Goal: Information Seeking & Learning: Learn about a topic

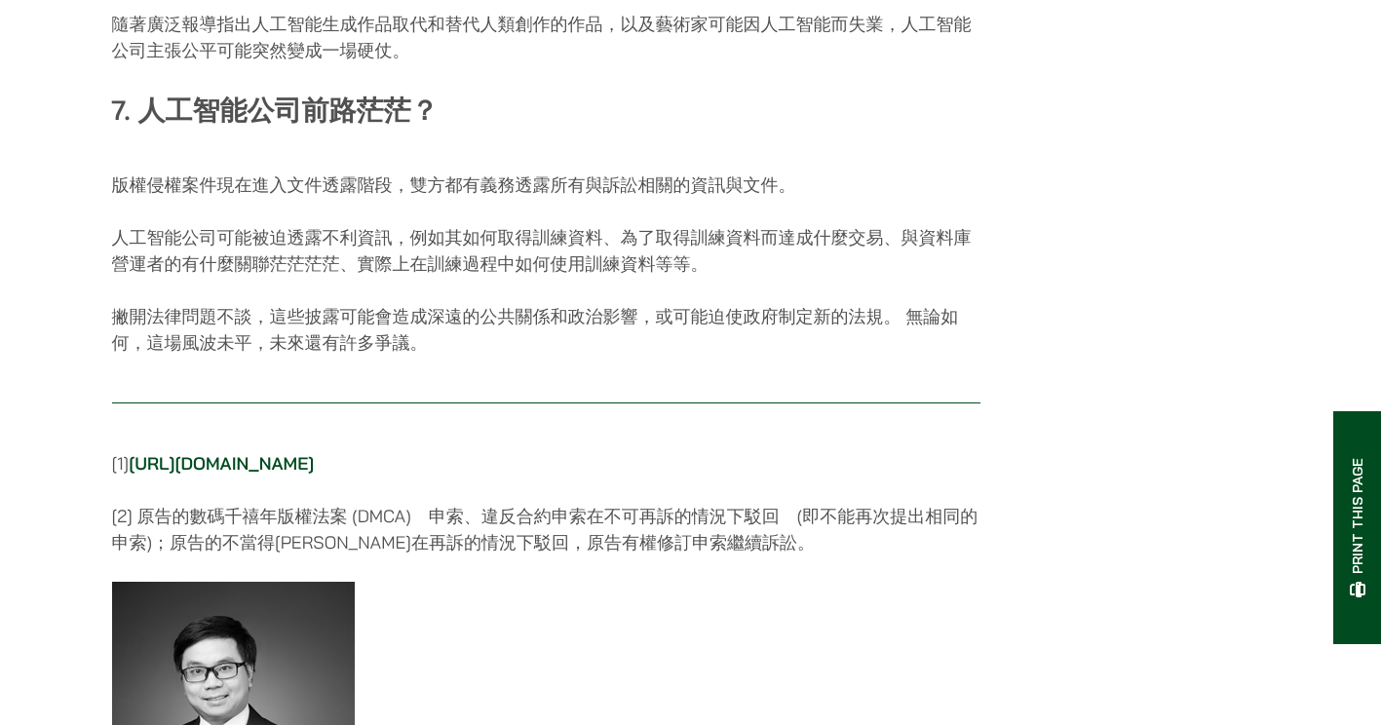
scroll to position [4387, 0]
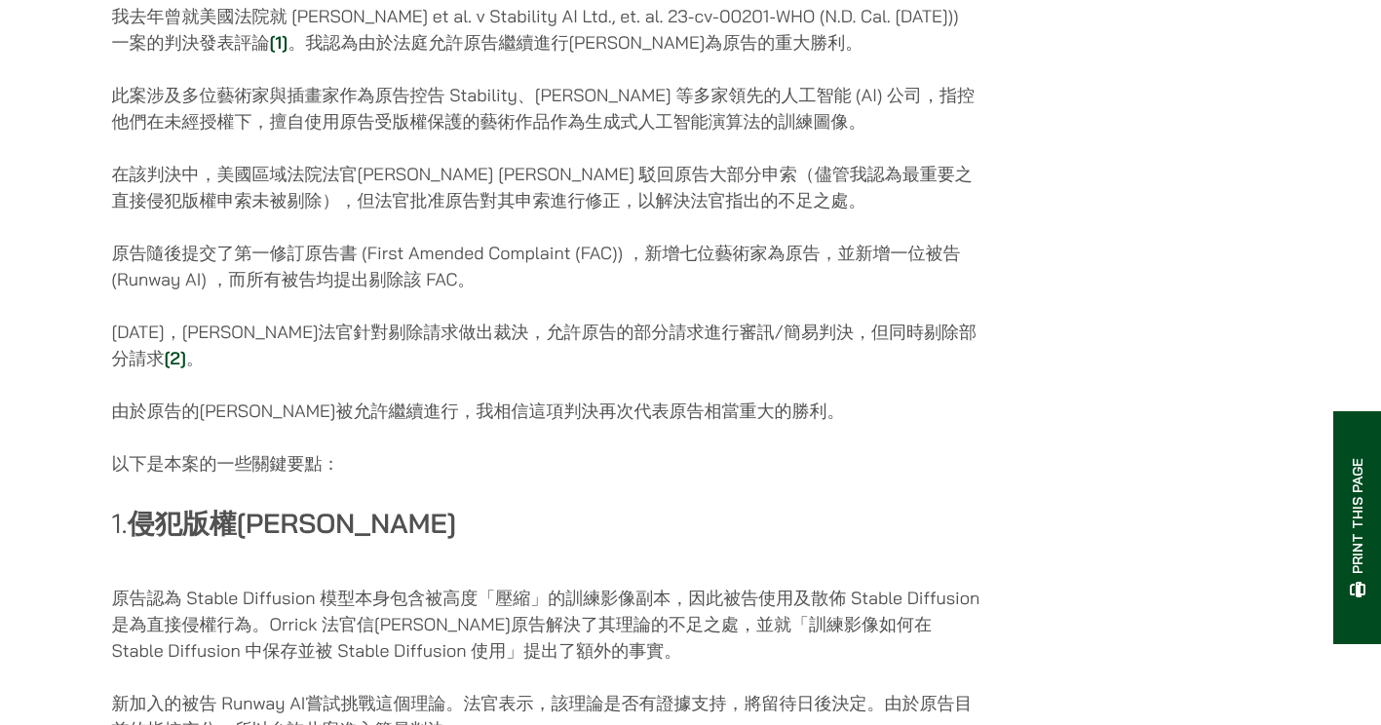
scroll to position [975, 0]
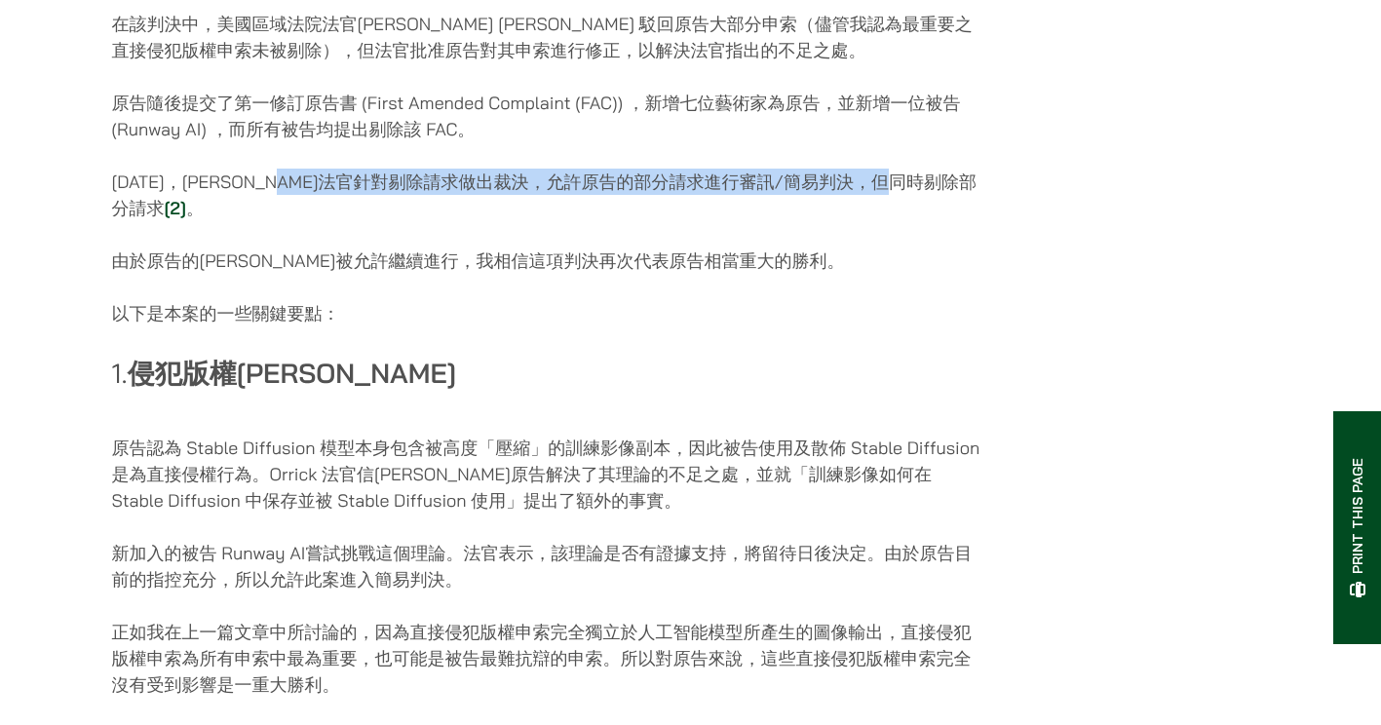
drag, startPoint x: 276, startPoint y: 206, endPoint x: 849, endPoint y: 205, distance: 573.3
click at [849, 205] on p "[DATE]，[PERSON_NAME]法官針對剔除請求做出裁決，允許原告的部分請求進行審訊/簡易判決，但同時剔除部分請求 [2] 。" at bounding box center [546, 195] width 869 height 53
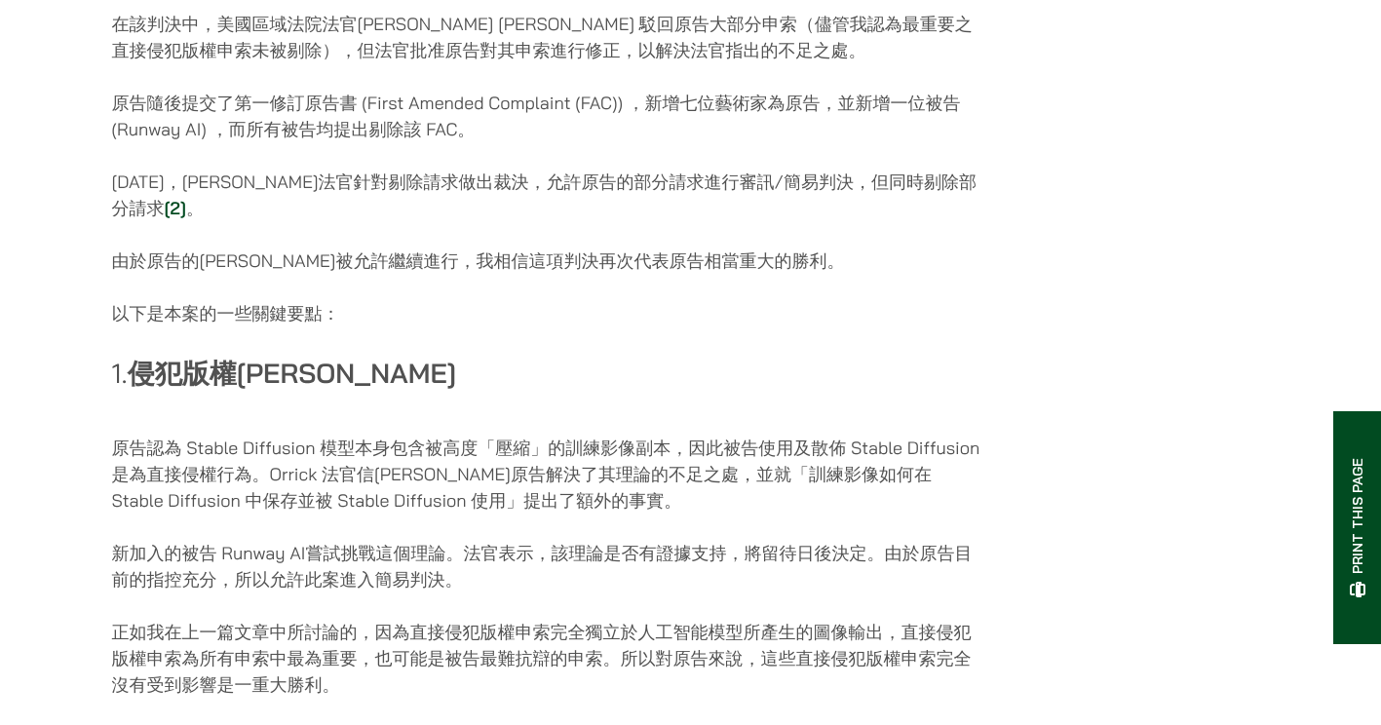
click at [236, 221] on p "[DATE]，[PERSON_NAME]法官針對剔除請求做出裁決，允許原告的部分請求進行審訊/簡易判決，但同時剔除部分請求 [2] 。" at bounding box center [546, 195] width 869 height 53
click at [168, 219] on link "[2]" at bounding box center [175, 208] width 21 height 22
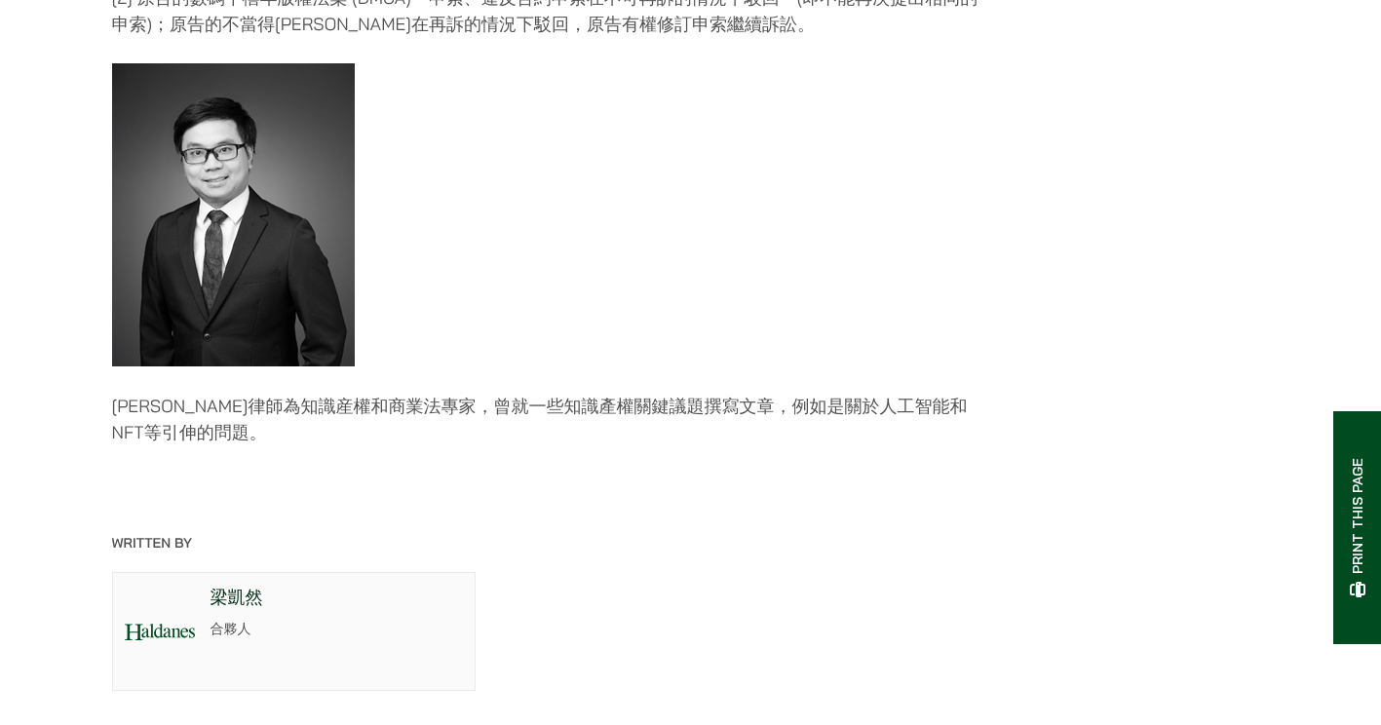
scroll to position [4915, 0]
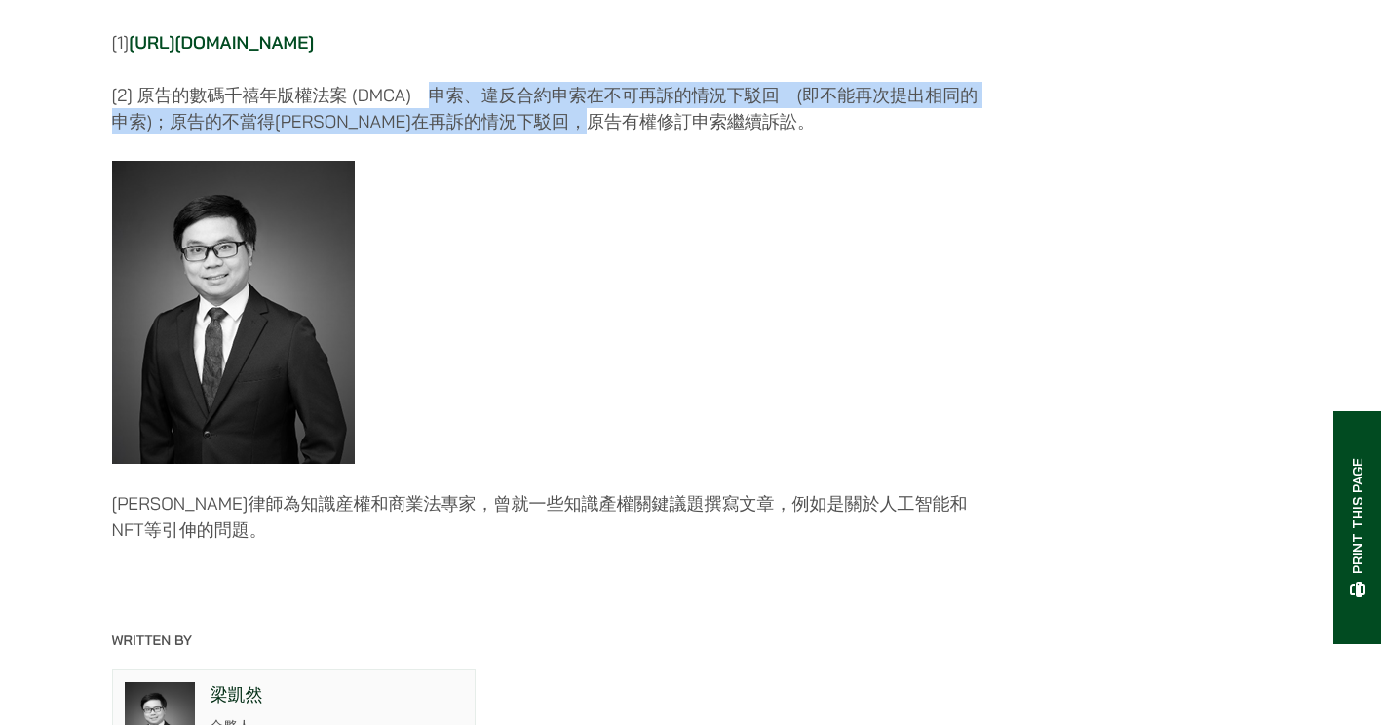
drag, startPoint x: 428, startPoint y: 113, endPoint x: 680, endPoint y: 141, distance: 254.1
click at [680, 135] on p "[2] 原告的數碼千禧年版權法案 (DMCA)　申索、違反合約申索在不可再訴的情況下駁回　(即不能再次提出相同的申索)；原告的不當得[PERSON_NAME]…" at bounding box center [546, 108] width 869 height 53
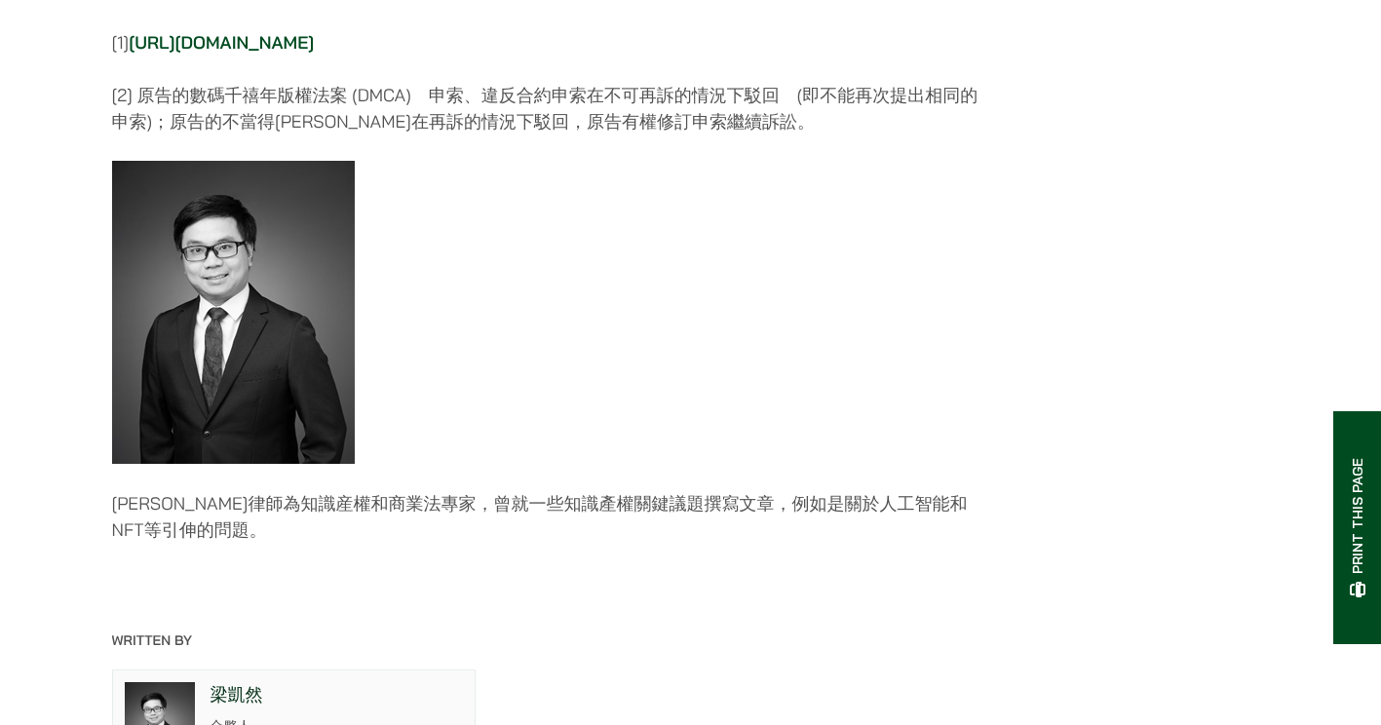
drag, startPoint x: 680, startPoint y: 141, endPoint x: 457, endPoint y: 180, distance: 226.6
click at [575, 222] on figure at bounding box center [546, 312] width 869 height 303
